Goal: Information Seeking & Learning: Learn about a topic

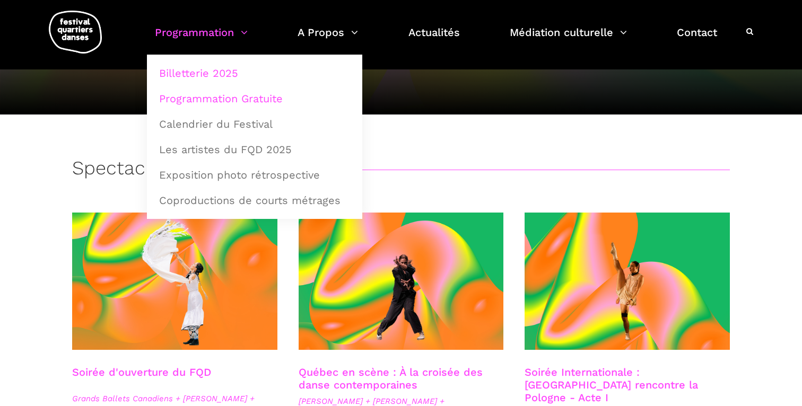
scroll to position [121, 0]
click at [226, 97] on link "Programmation Gratuite" at bounding box center [255, 98] width 204 height 24
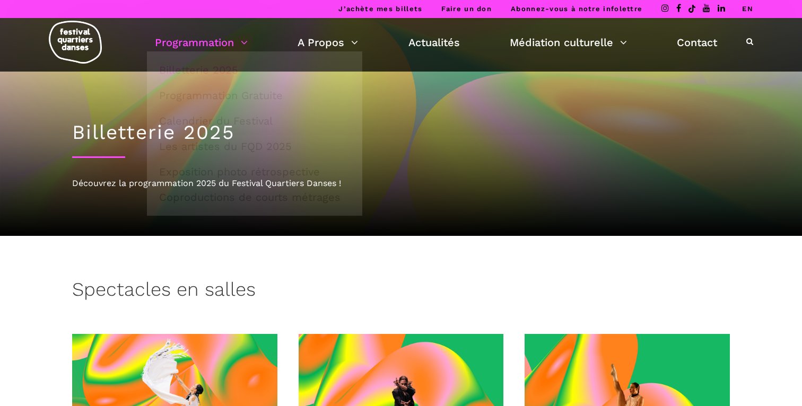
click at [212, 40] on link "Programmation" at bounding box center [201, 42] width 93 height 18
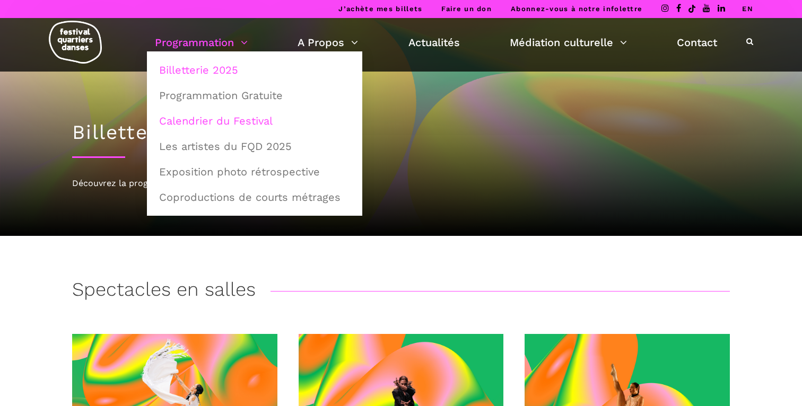
click at [216, 127] on link "Calendrier du Festival" at bounding box center [255, 121] width 204 height 24
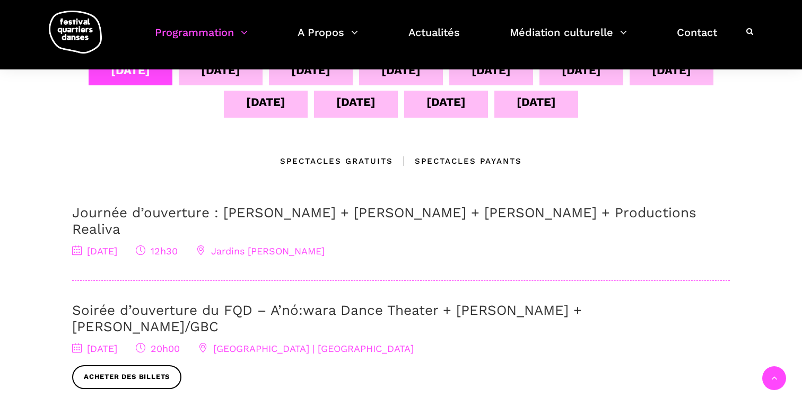
scroll to position [256, 0]
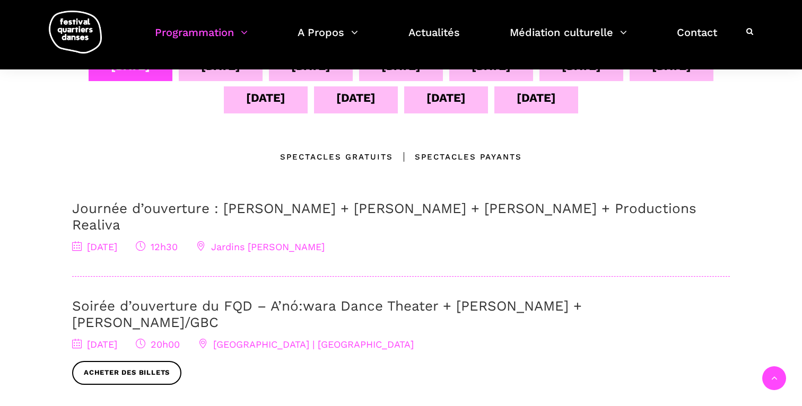
click at [206, 209] on link "Journée d’ouverture : Jake Poloz + Lamont + Morgane Guillou + Productions Reali…" at bounding box center [384, 217] width 624 height 32
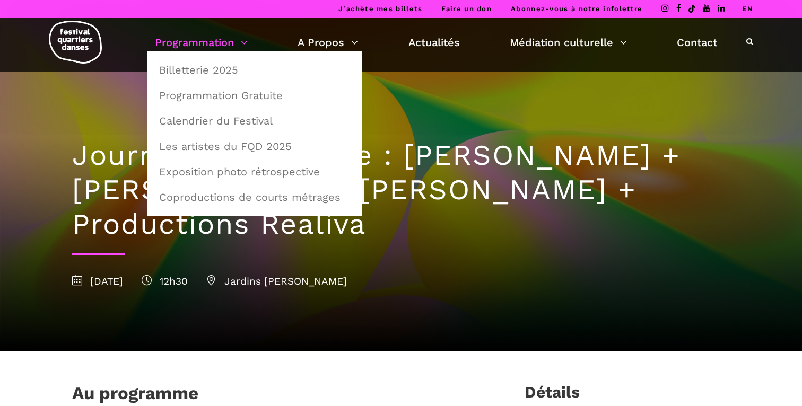
click at [213, 39] on link "Programmation" at bounding box center [201, 42] width 93 height 18
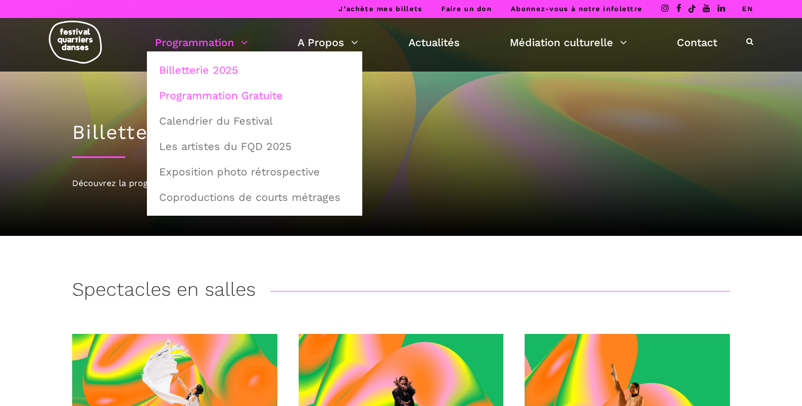
click at [219, 88] on link "Programmation Gratuite" at bounding box center [255, 95] width 204 height 24
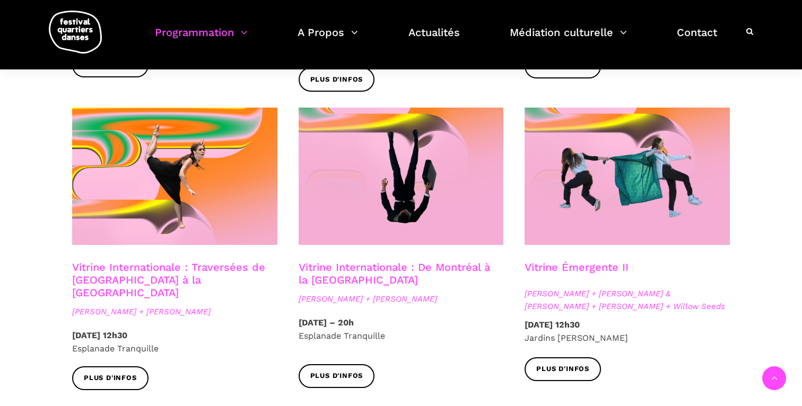
scroll to position [853, 0]
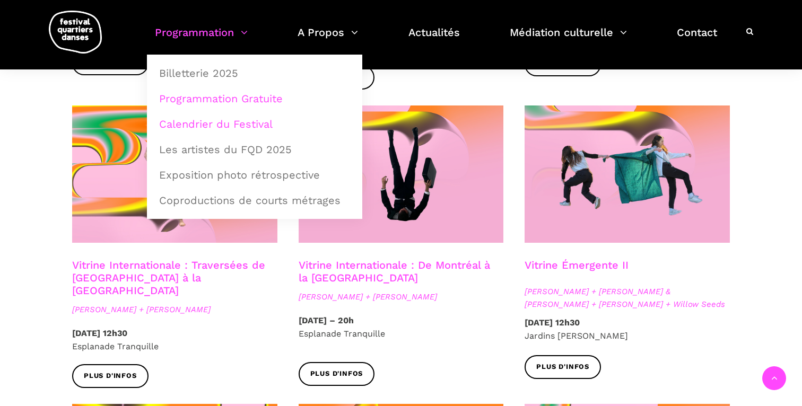
click at [230, 120] on link "Calendrier du Festival" at bounding box center [255, 124] width 204 height 24
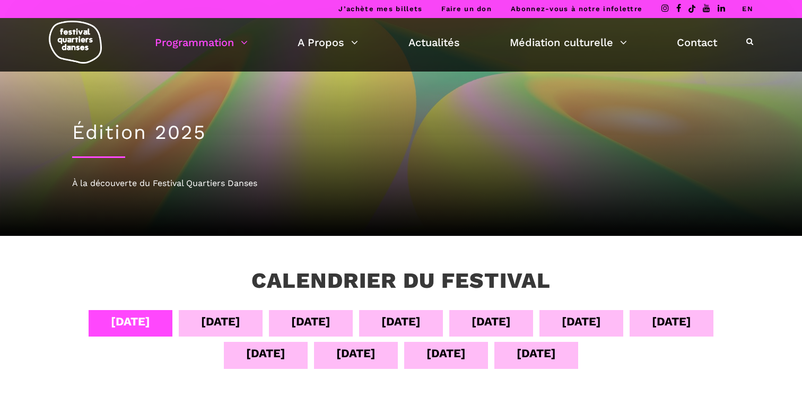
click at [258, 371] on div "04 sept 05 sept 06 sept 07 sept 08 sept 09 sept 10 sept 11 sept 12 sept 13 sept…" at bounding box center [401, 342] width 658 height 64
click at [259, 365] on div "11 sept" at bounding box center [266, 355] width 84 height 27
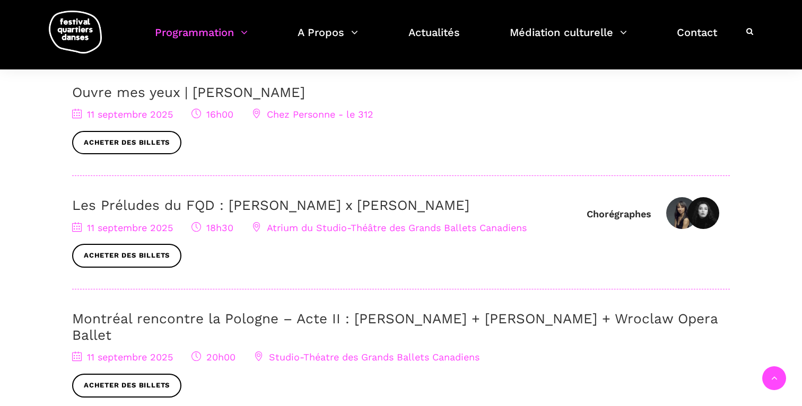
scroll to position [379, 0]
